Goal: Task Accomplishment & Management: Use online tool/utility

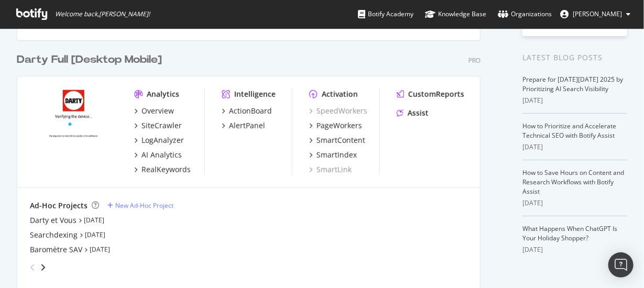
scroll to position [314, 0]
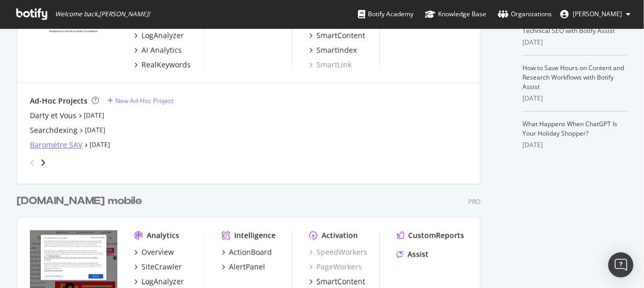
click at [66, 142] on div "Baromètre SAV" at bounding box center [56, 145] width 52 height 10
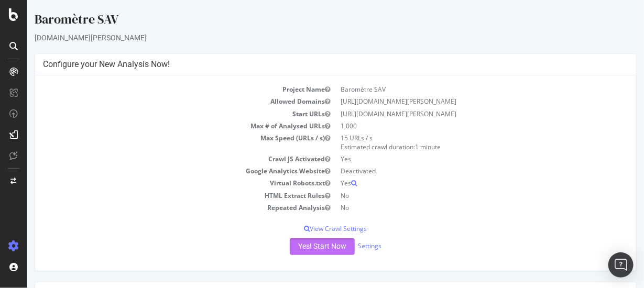
click at [325, 248] on button "Yes! Start Now" at bounding box center [321, 246] width 65 height 17
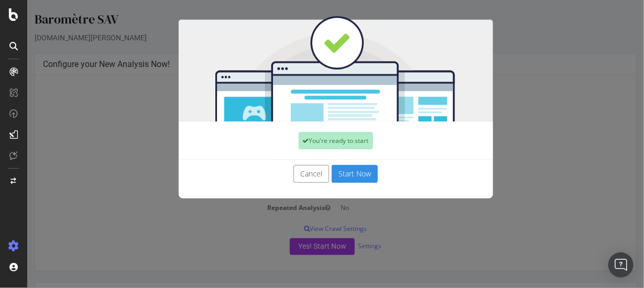
click at [355, 176] on button "Start Now" at bounding box center [354, 174] width 46 height 18
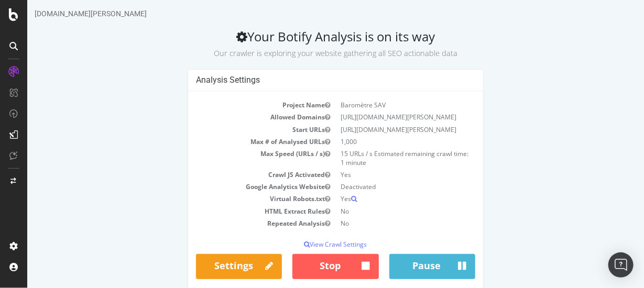
scroll to position [38, 0]
